Goal: Task Accomplishment & Management: Use online tool/utility

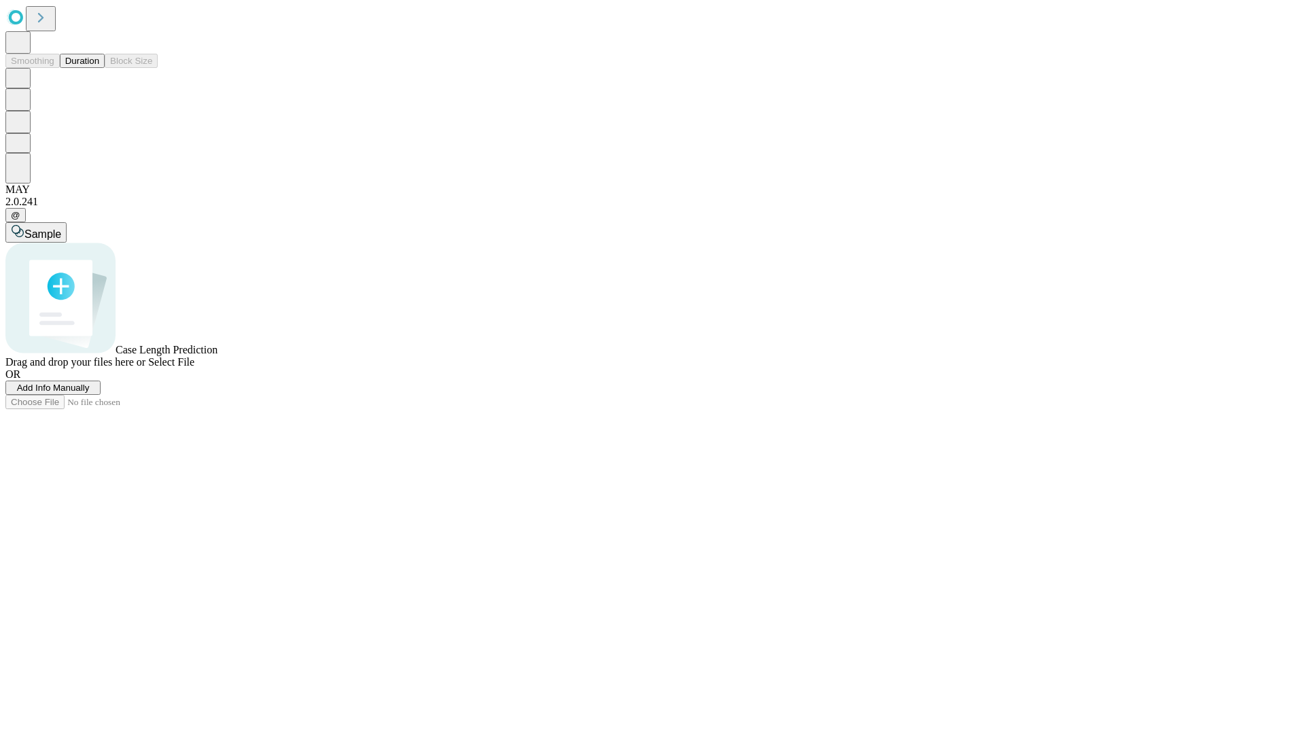
click at [99, 68] on button "Duration" at bounding box center [82, 61] width 45 height 14
click at [194, 368] on span "Select File" at bounding box center [171, 362] width 46 height 12
